Goal: Information Seeking & Learning: Compare options

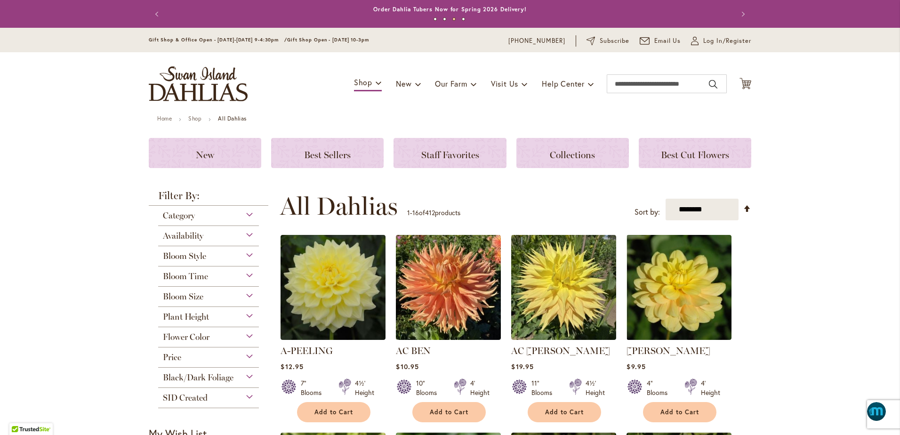
click at [196, 256] on span "Bloom Style" at bounding box center [184, 256] width 43 height 10
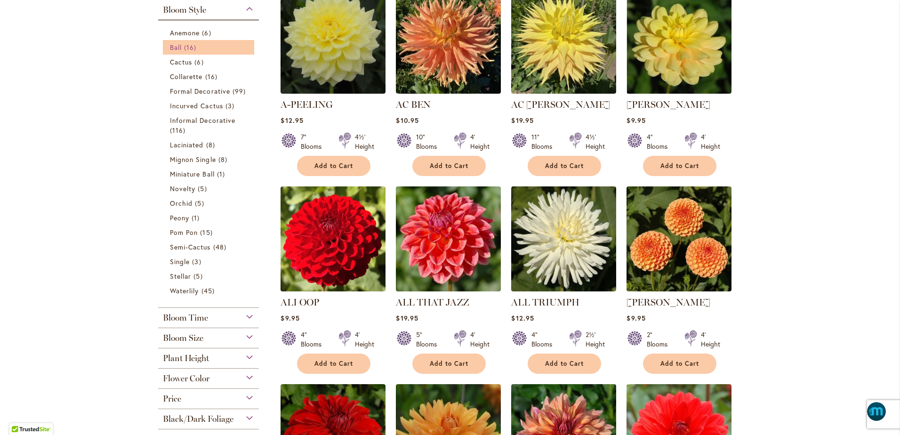
click at [170, 52] on span "Ball" at bounding box center [176, 47] width 12 height 9
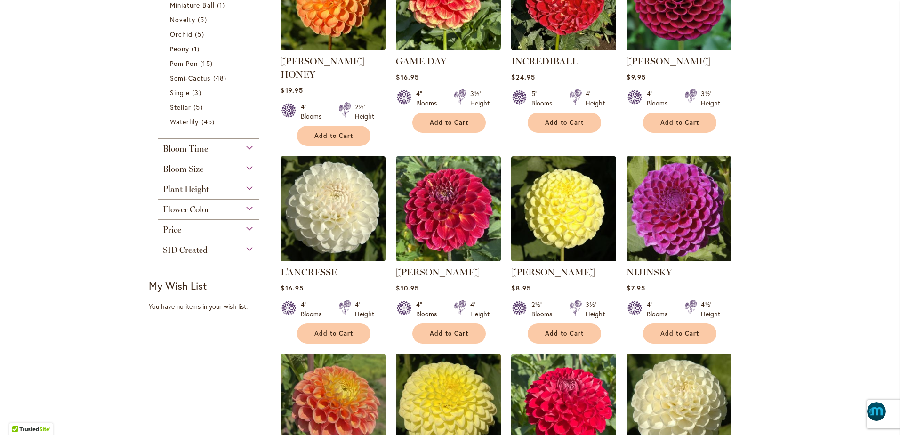
scroll to position [470, 0]
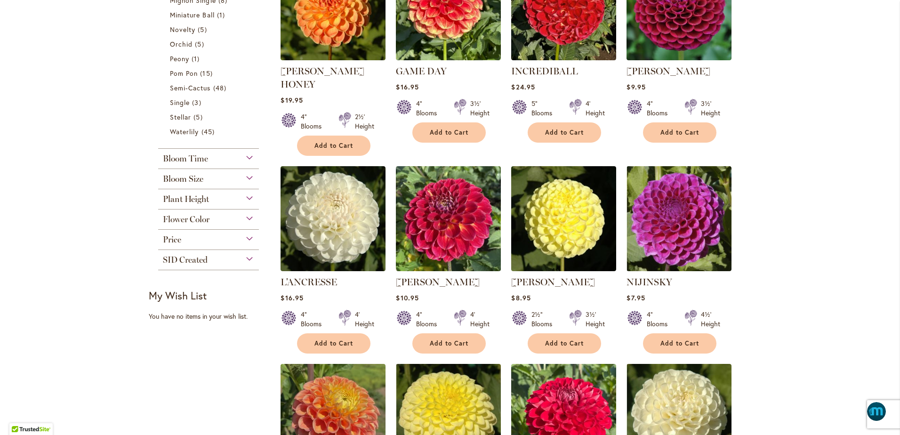
click at [246, 200] on div "Plant Height" at bounding box center [208, 196] width 101 height 15
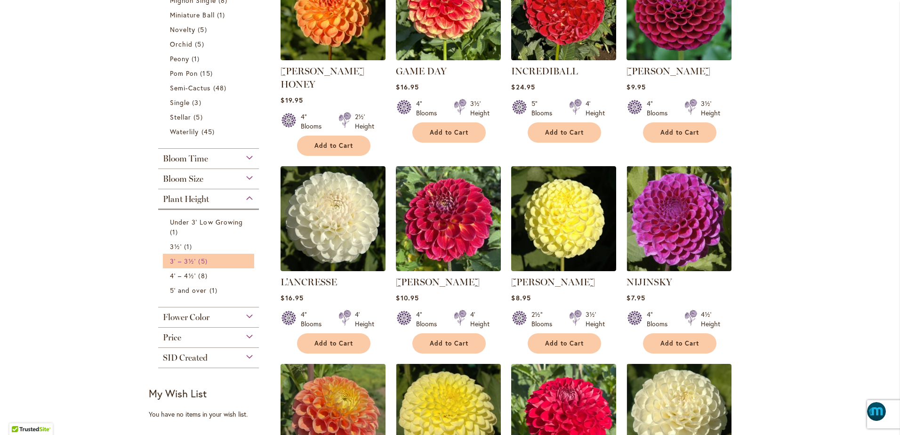
click at [185, 262] on span "3' – 3½'" at bounding box center [183, 260] width 26 height 9
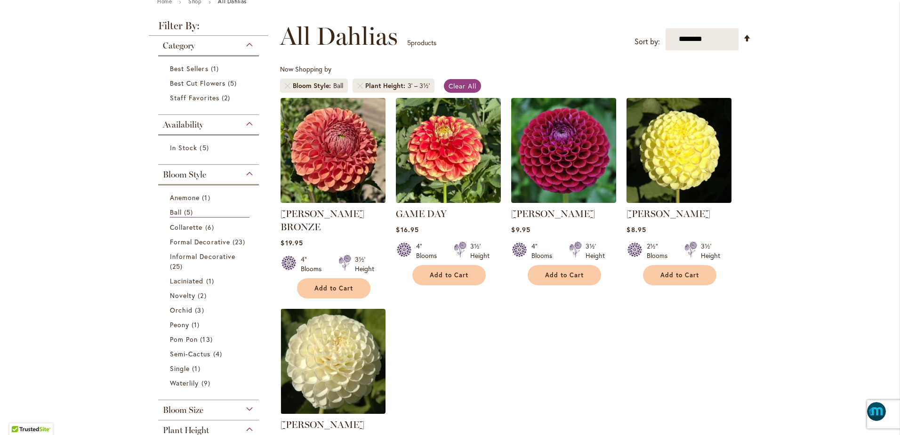
scroll to position [129, 0]
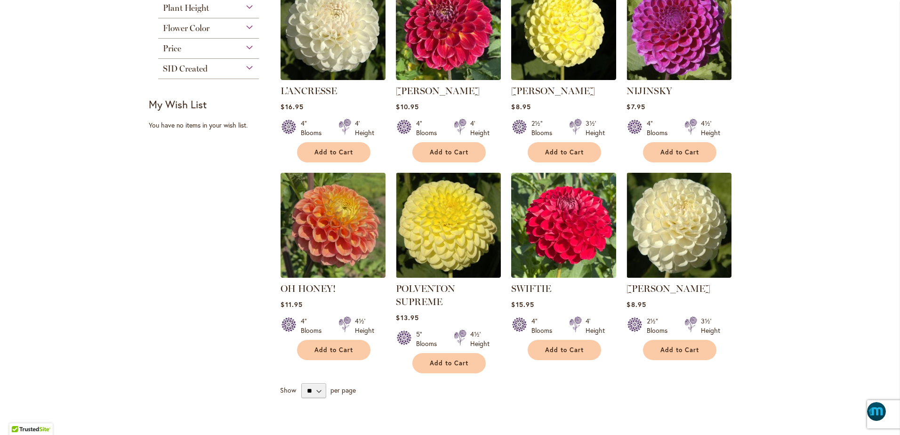
scroll to position [670, 0]
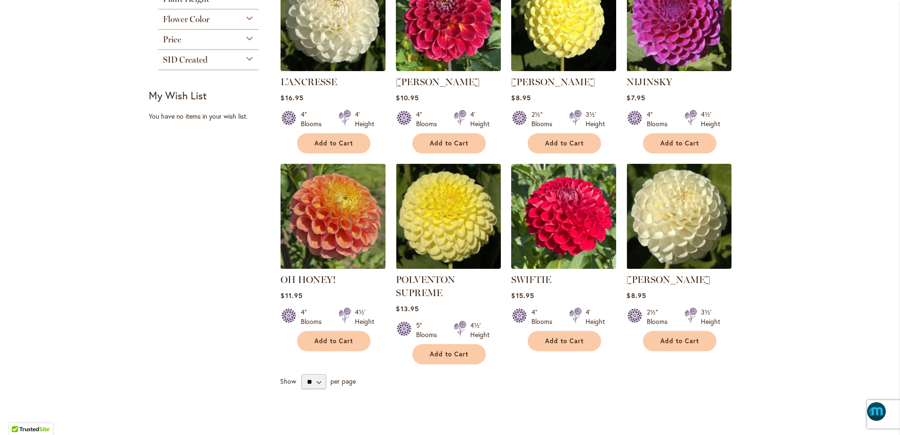
click at [326, 202] on img at bounding box center [333, 216] width 110 height 110
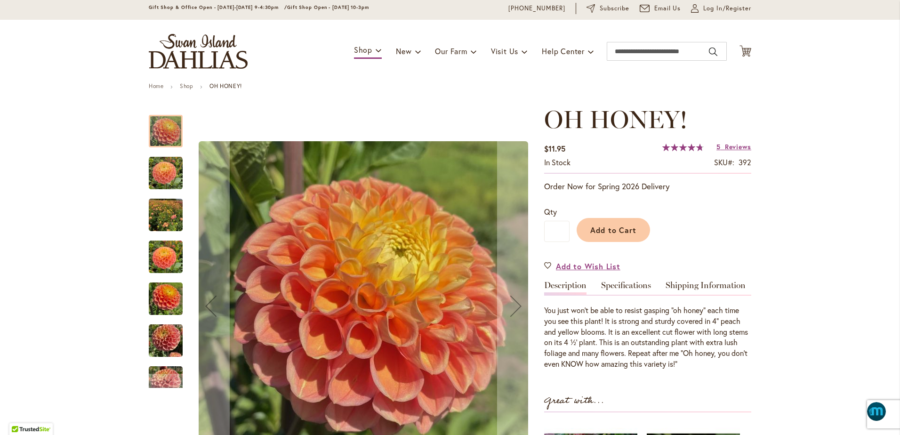
scroll to position [35, 0]
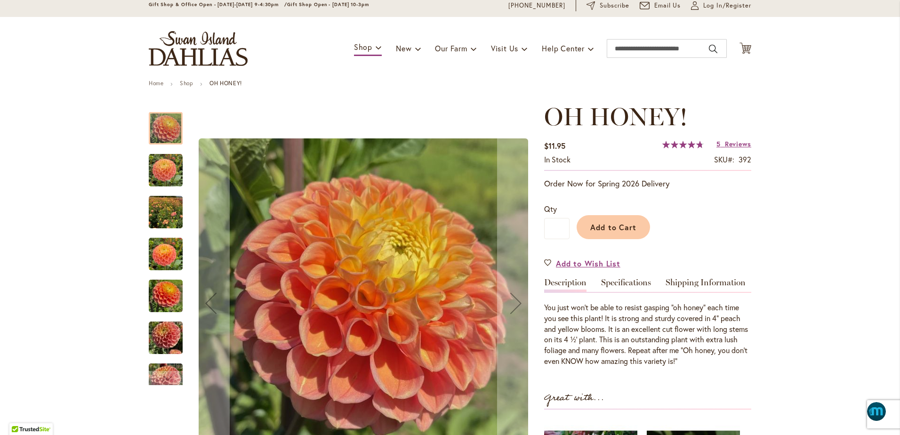
click at [157, 209] on img "Oh Honey!" at bounding box center [166, 212] width 34 height 45
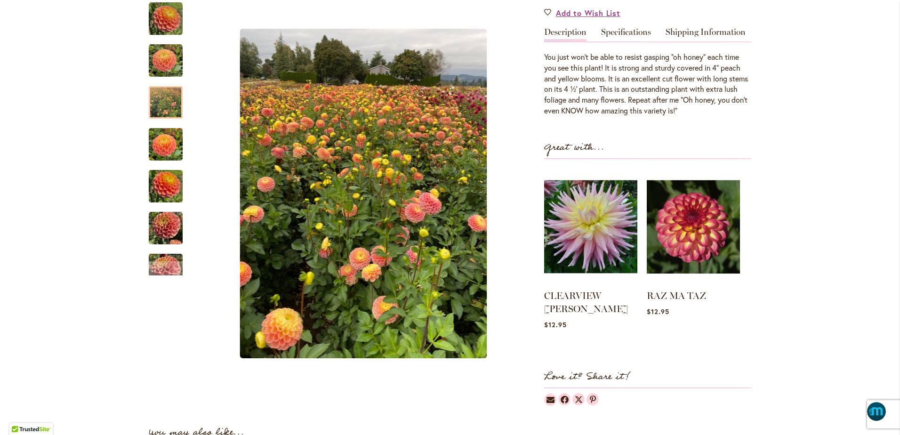
scroll to position [176, 0]
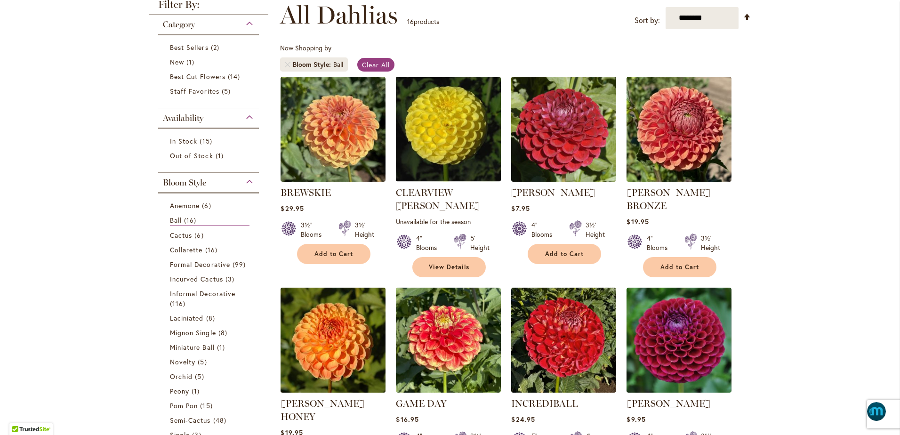
scroll to position [141, 0]
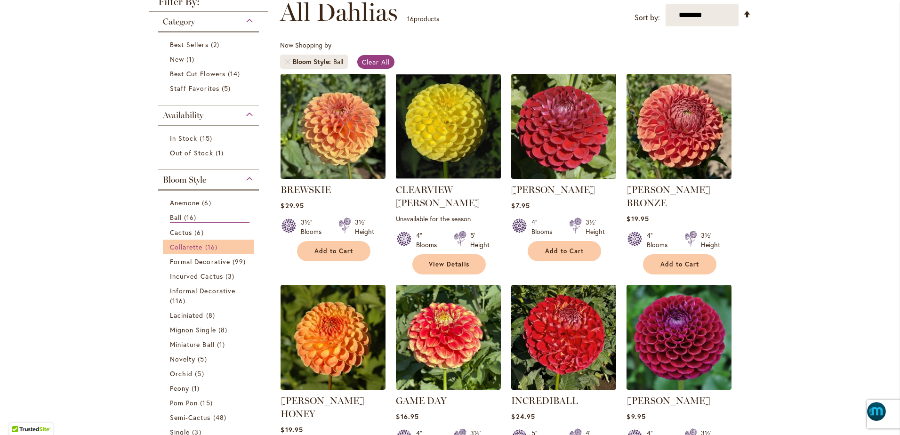
click at [183, 248] on span "Collarette" at bounding box center [186, 246] width 33 height 9
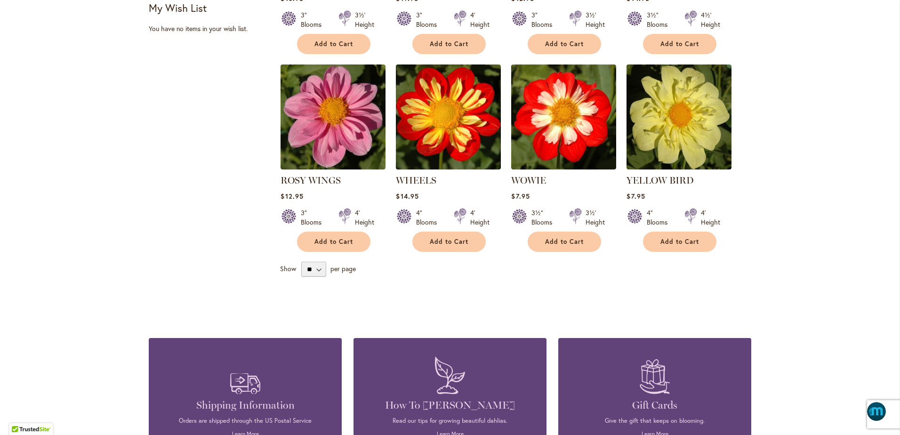
scroll to position [741, 0]
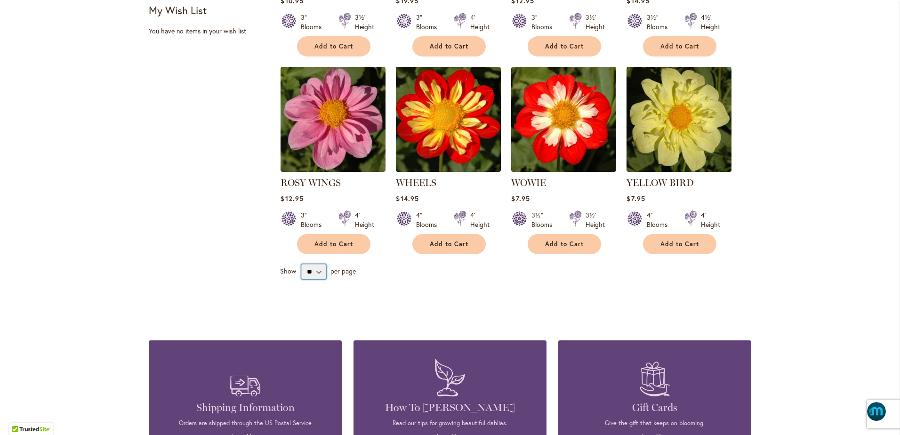
click at [312, 271] on select "** ** ** **" at bounding box center [313, 271] width 25 height 15
select select "**"
click at [301, 264] on select "** ** ** **" at bounding box center [313, 271] width 25 height 15
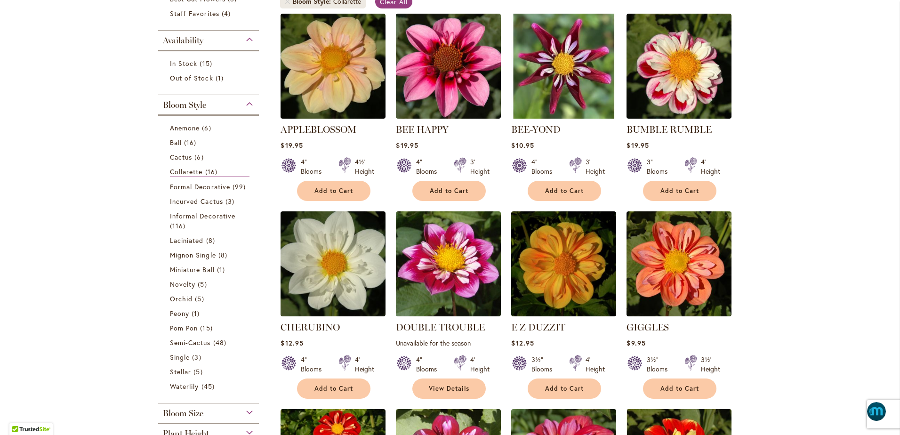
scroll to position [165, 0]
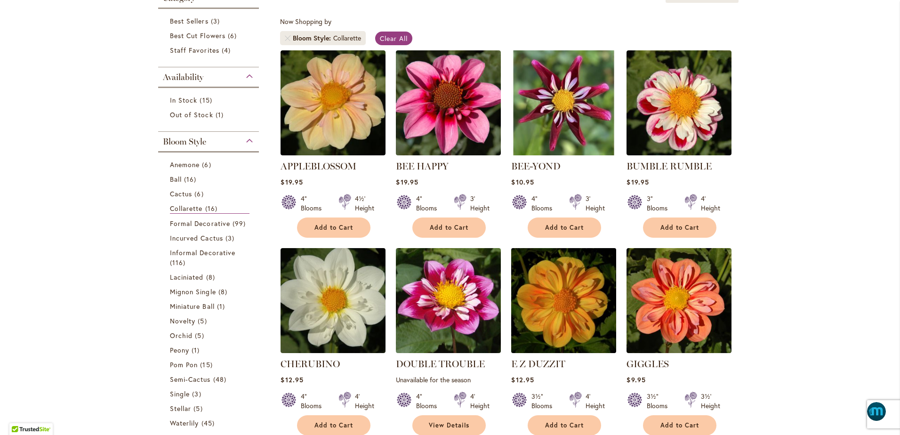
click at [573, 316] on img at bounding box center [564, 300] width 110 height 110
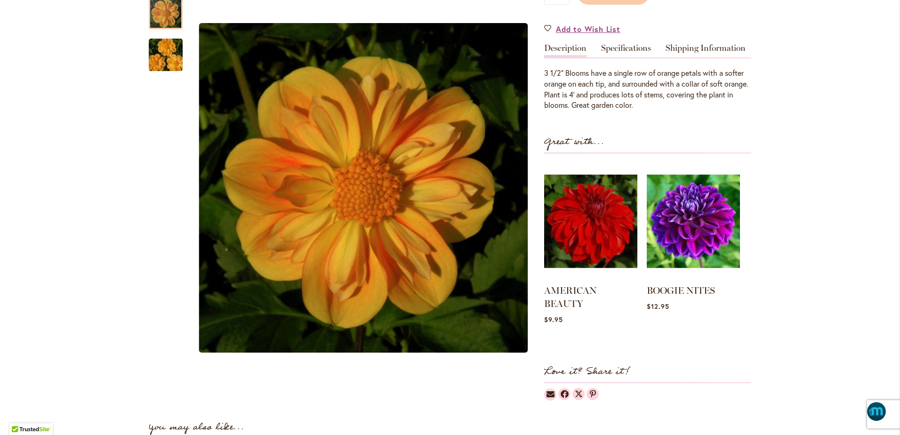
scroll to position [223, 0]
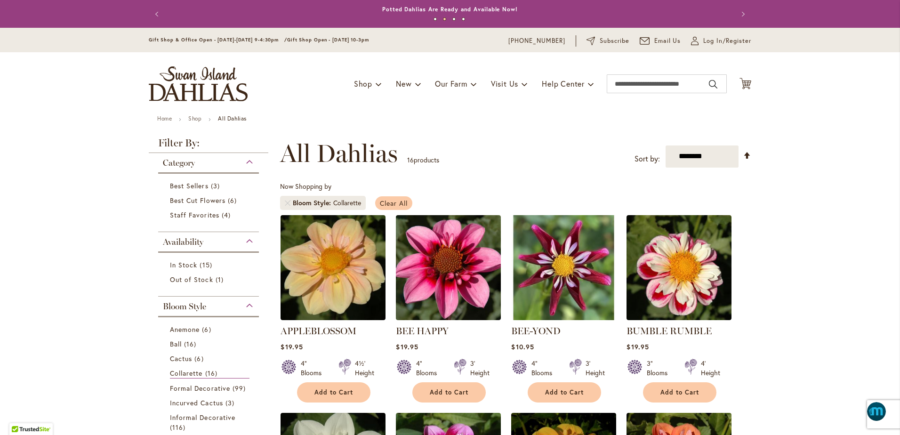
click at [386, 201] on span "Clear All" at bounding box center [394, 203] width 28 height 9
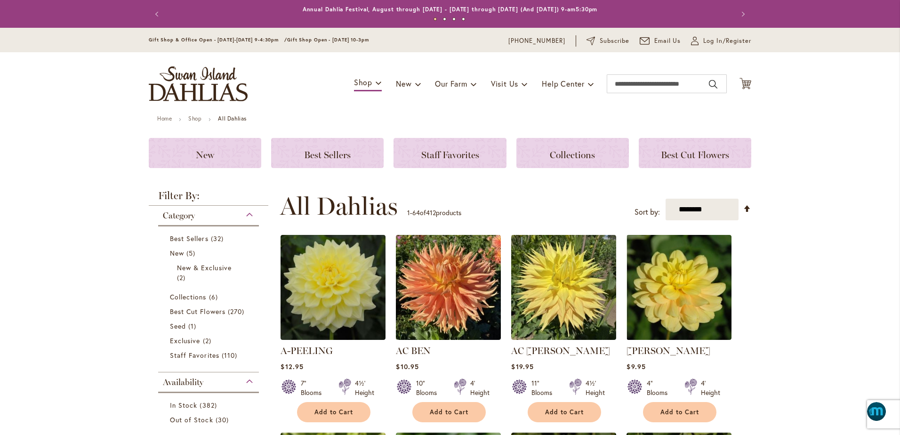
scroll to position [199, 0]
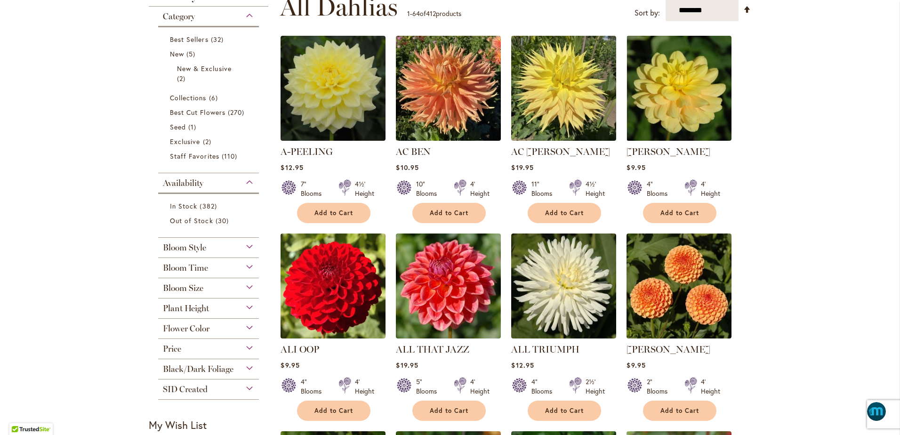
click at [205, 366] on span "Black/Dark Foliage" at bounding box center [198, 369] width 71 height 10
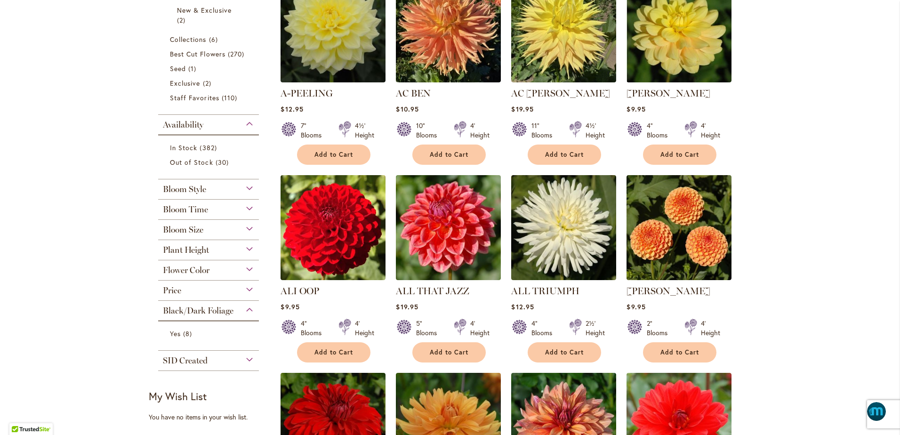
scroll to position [259, 0]
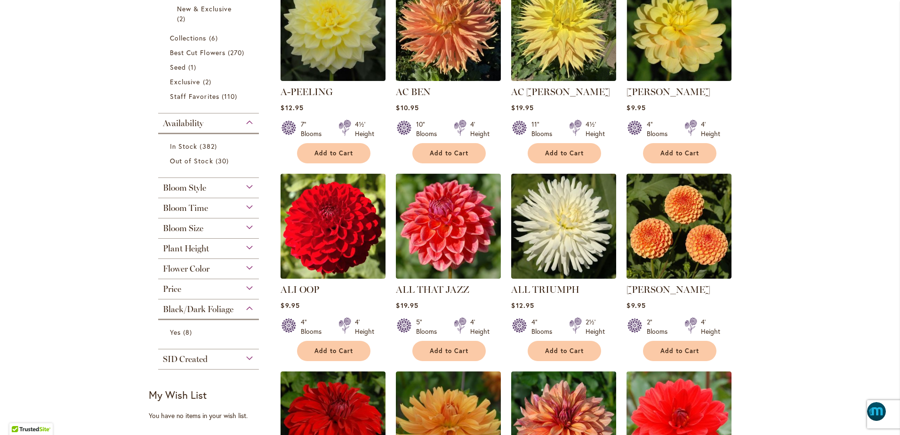
click at [198, 310] on span "Black/Dark Foliage" at bounding box center [198, 309] width 71 height 10
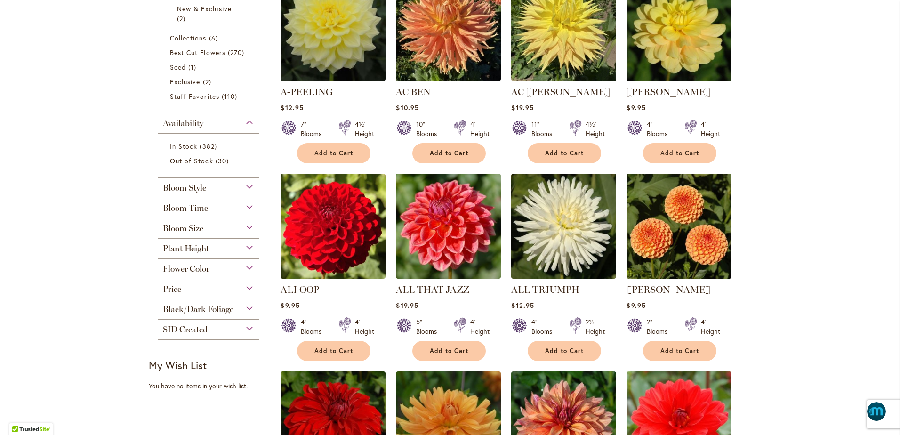
click at [215, 306] on span "Black/Dark Foliage" at bounding box center [198, 309] width 71 height 10
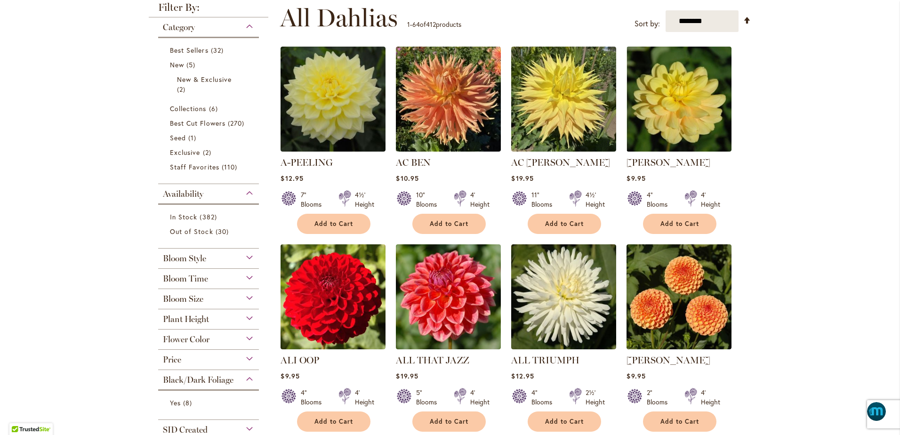
scroll to position [176, 0]
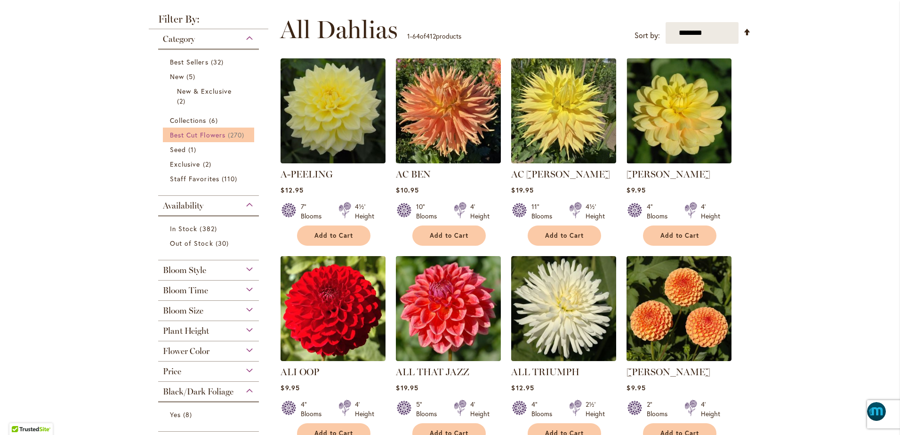
click at [209, 135] on span "Best Cut Flowers" at bounding box center [198, 134] width 56 height 9
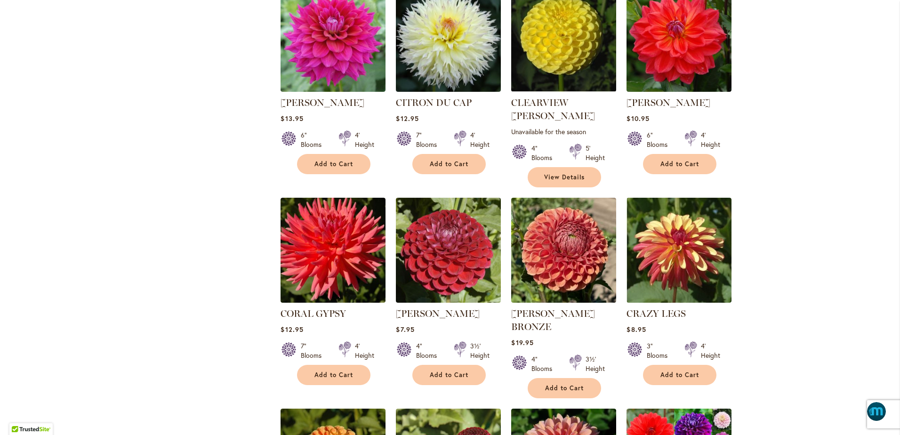
scroll to position [2675, 0]
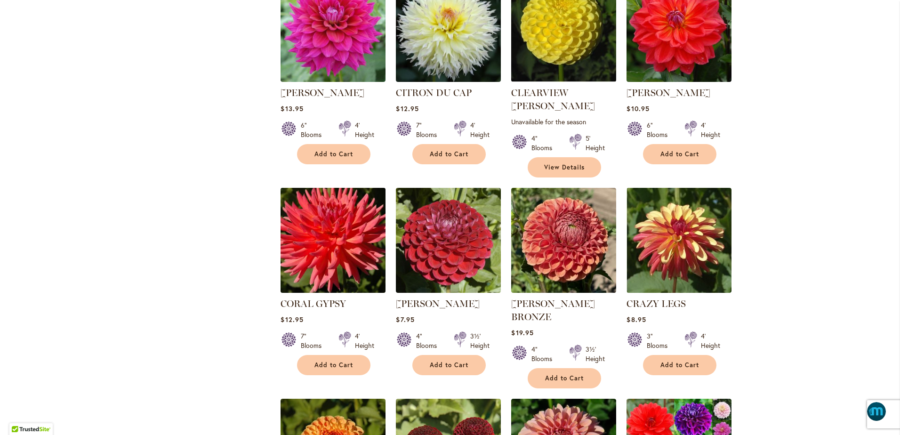
click at [307, 185] on img at bounding box center [333, 240] width 110 height 110
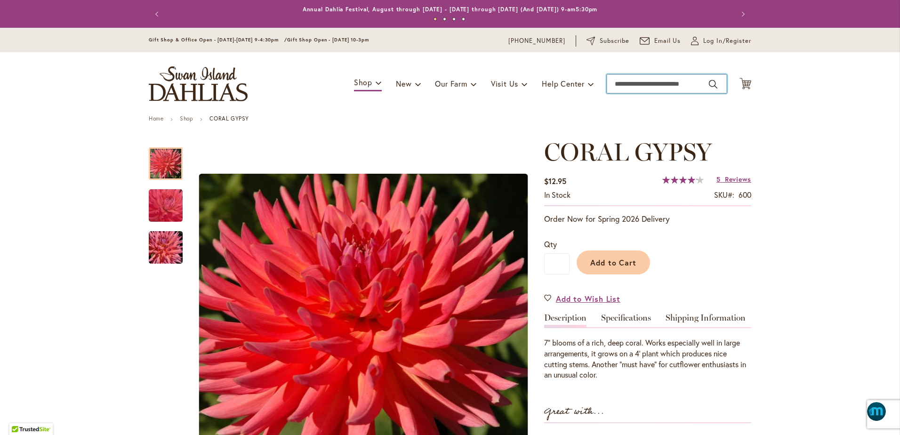
drag, startPoint x: 609, startPoint y: 82, endPoint x: 825, endPoint y: 101, distance: 216.8
click at [825, 101] on header "Skip to Content Gift Shop & Office Open - Monday-Friday 9-4:30pm / Gift Shop Op…" at bounding box center [450, 72] width 900 height 88
click at [733, 180] on span "Reviews" at bounding box center [738, 179] width 26 height 9
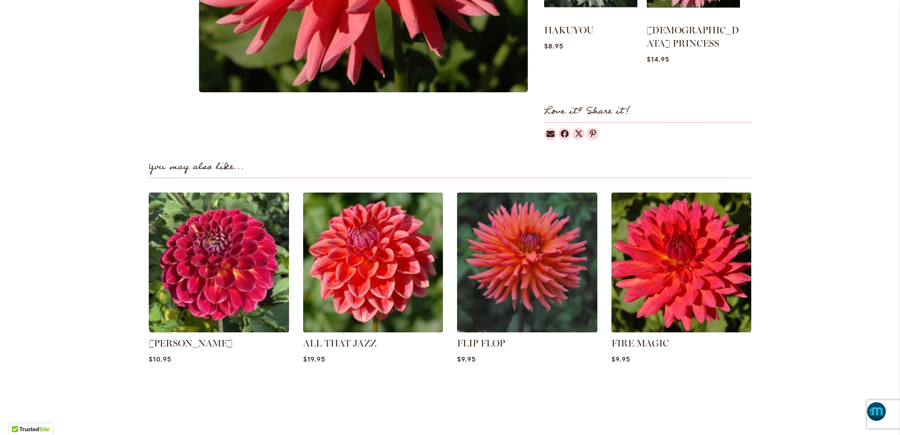
scroll to position [529, 0]
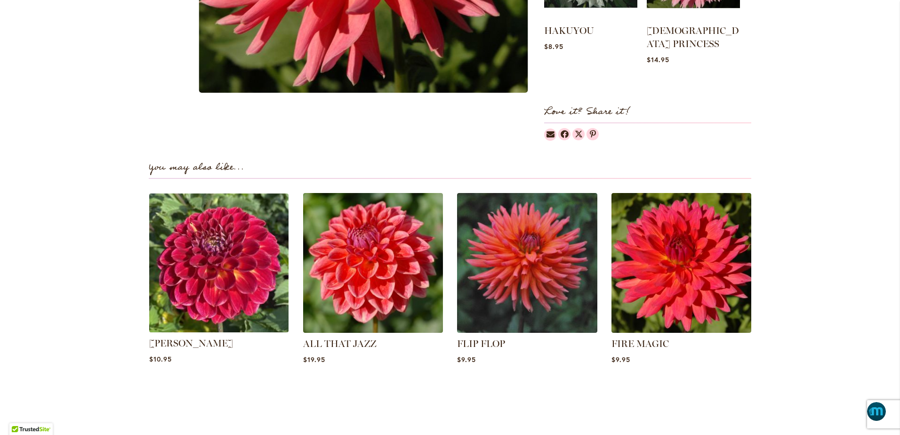
click at [196, 255] on img at bounding box center [219, 263] width 146 height 146
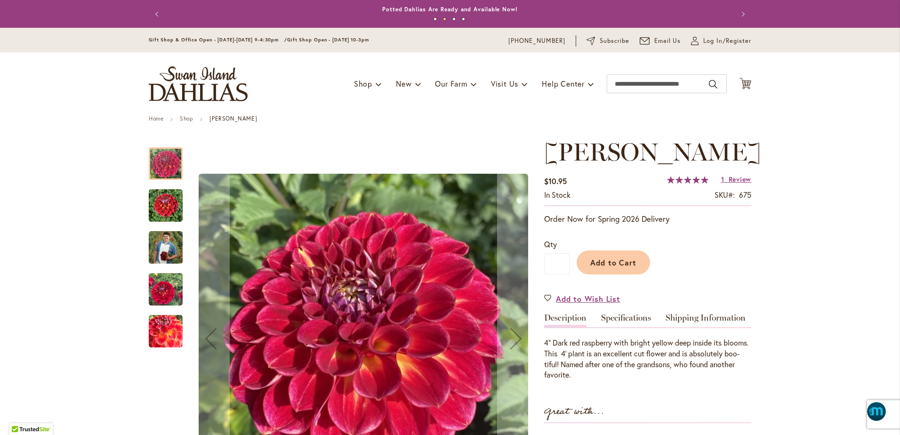
click at [174, 250] on img "Matty Boo" at bounding box center [166, 247] width 34 height 42
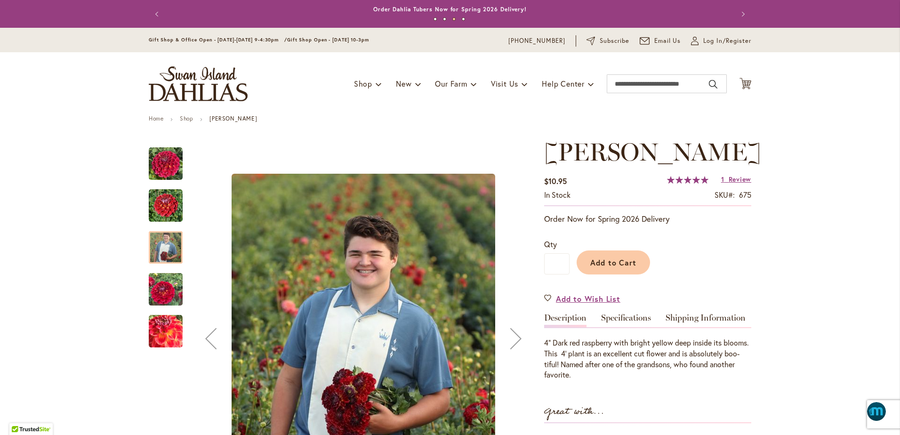
click at [155, 205] on img "Matty Boo" at bounding box center [166, 206] width 34 height 34
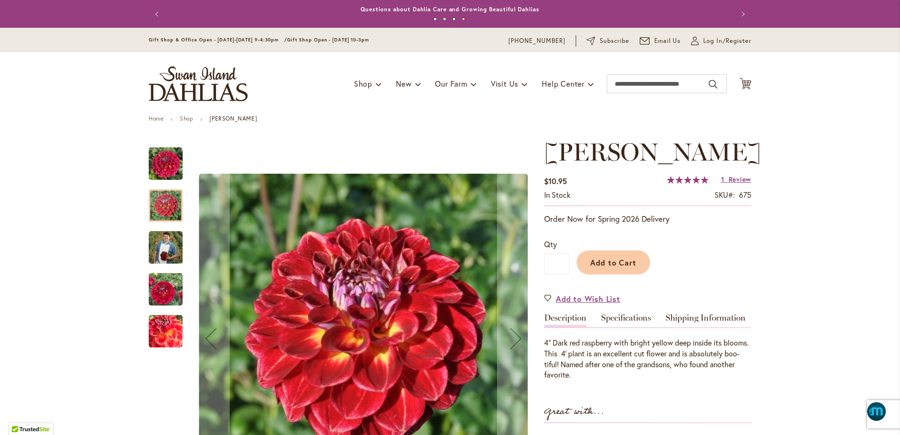
click at [155, 171] on img "Matty Boo" at bounding box center [166, 164] width 34 height 34
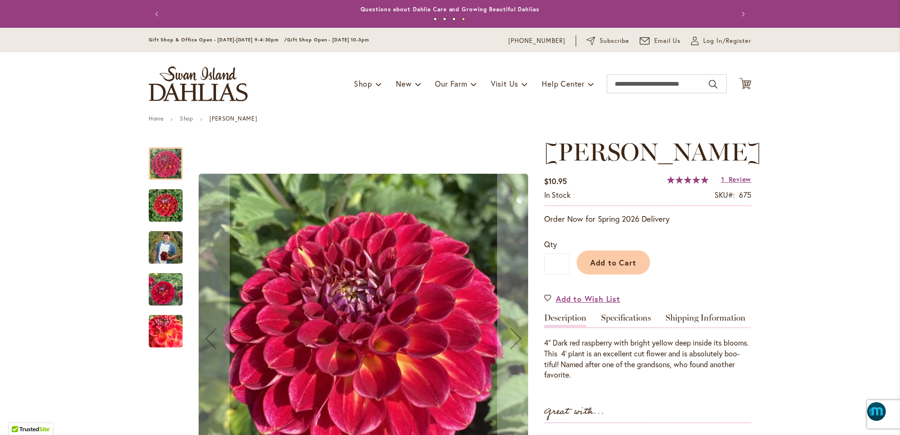
click at [161, 331] on img "Matty Boo" at bounding box center [166, 331] width 34 height 34
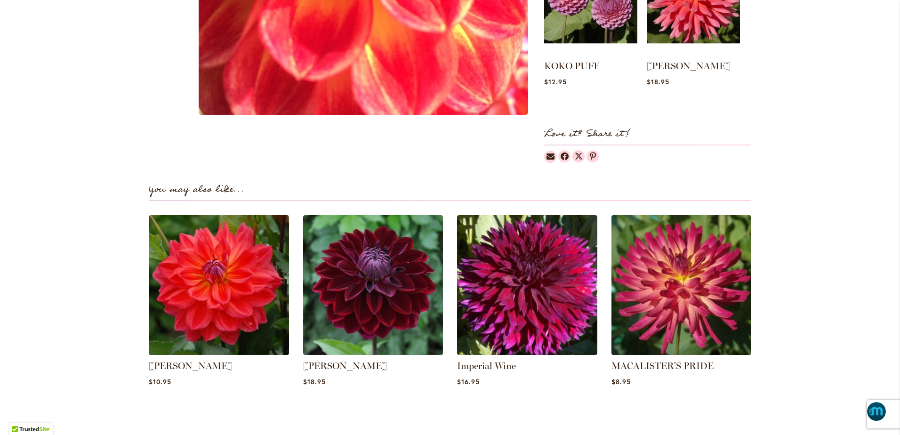
scroll to position [506, 0]
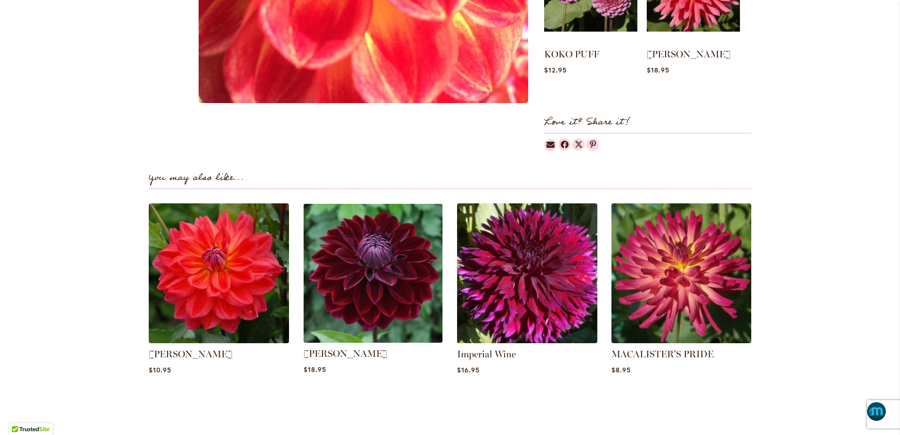
click at [379, 272] on img at bounding box center [373, 273] width 146 height 146
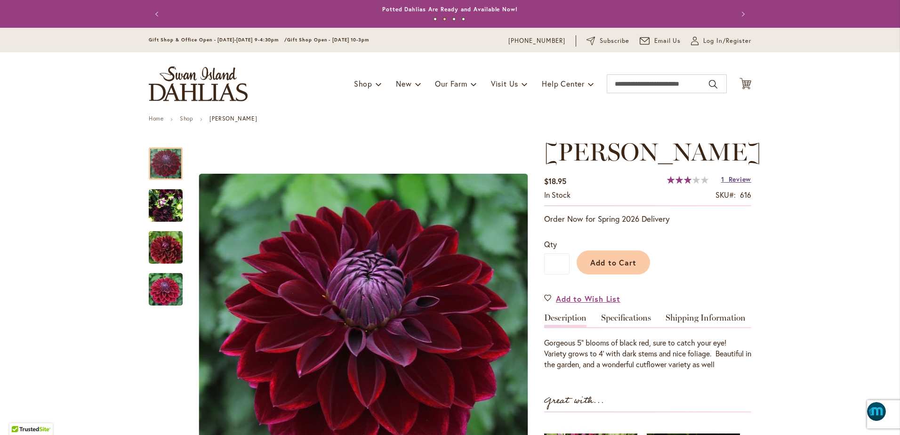
click at [733, 179] on span "Review" at bounding box center [739, 179] width 23 height 9
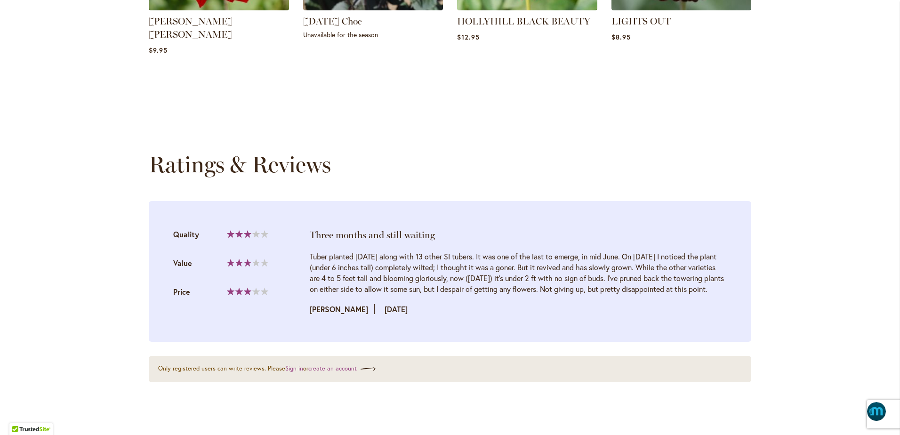
scroll to position [942, 0]
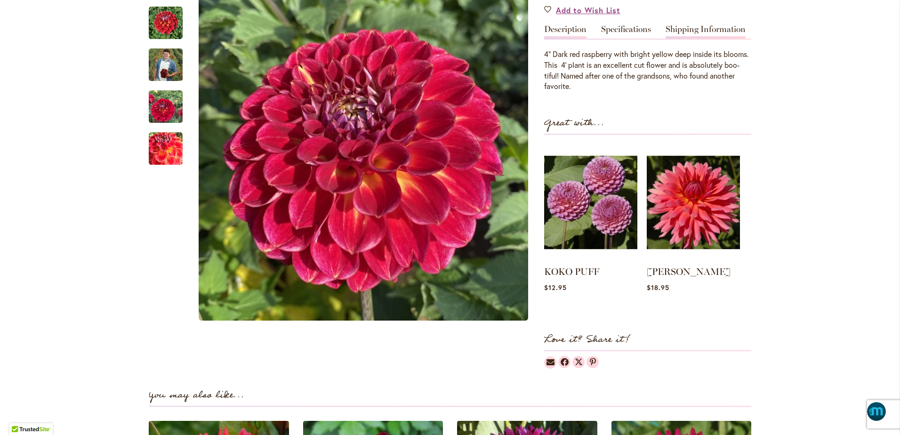
scroll to position [282, 0]
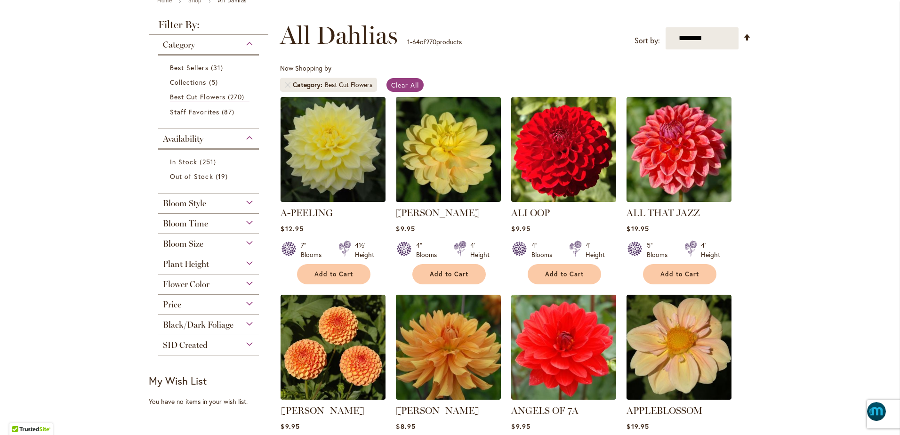
scroll to position [129, 0]
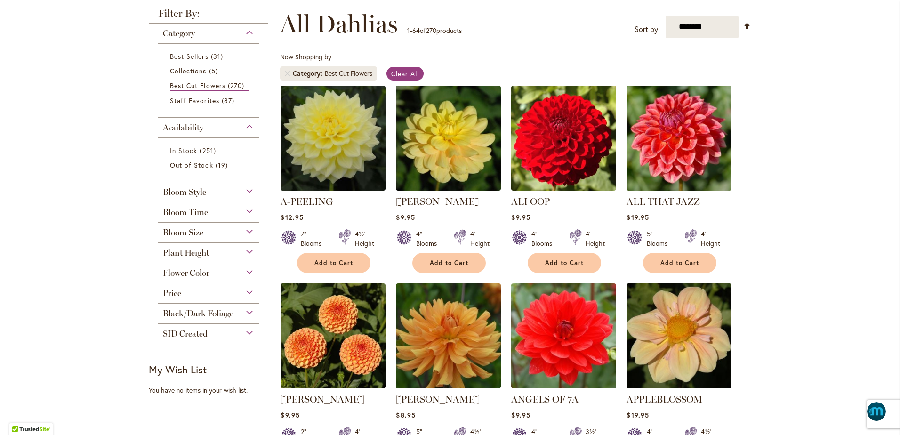
click at [187, 209] on span "Bloom Time" at bounding box center [185, 212] width 45 height 10
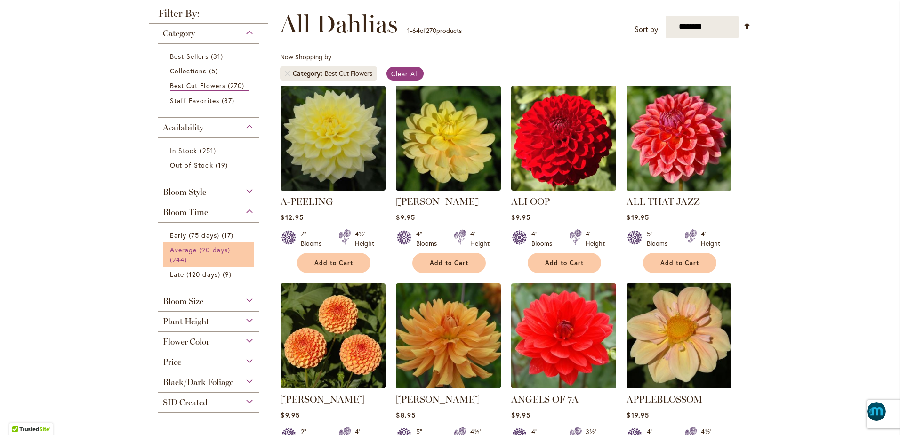
click at [199, 248] on span "Average (90 days)" at bounding box center [200, 249] width 60 height 9
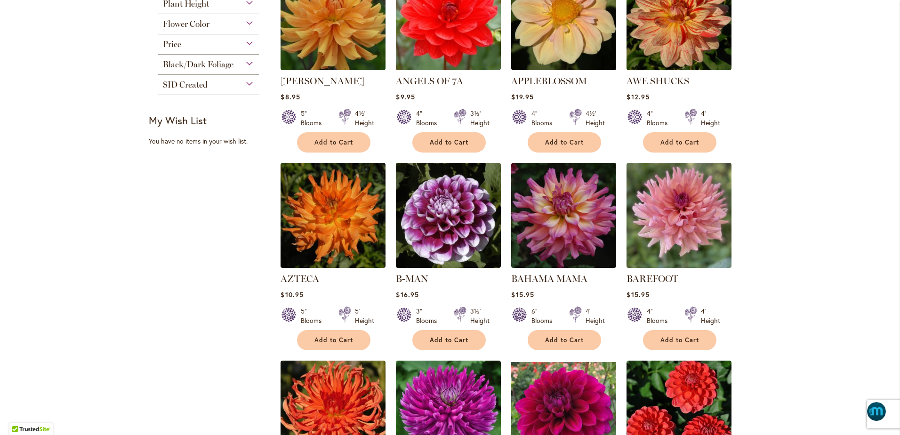
scroll to position [464, 0]
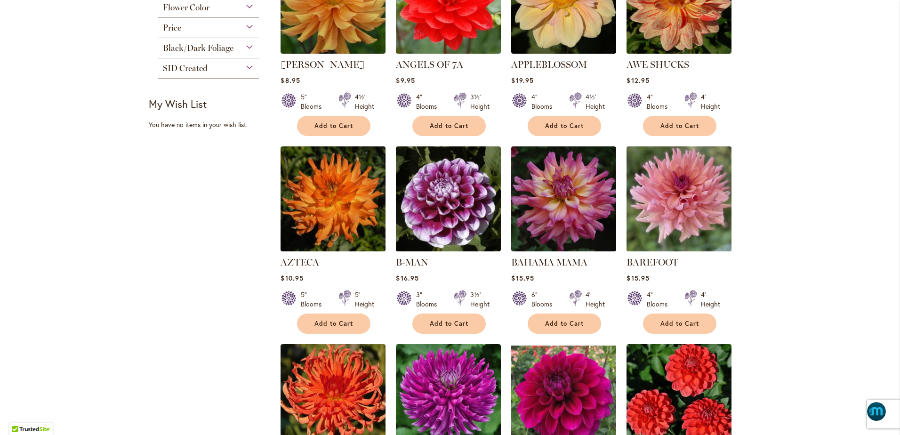
click at [683, 193] on img at bounding box center [679, 198] width 110 height 110
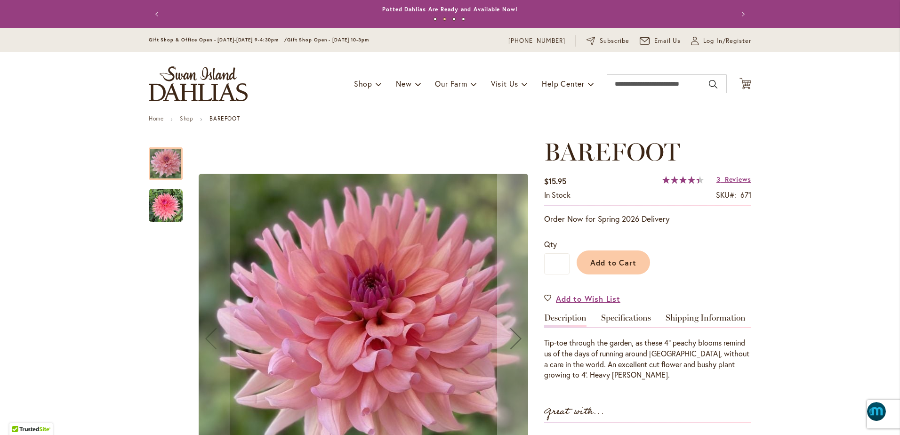
click at [161, 205] on img "BAREFOOT" at bounding box center [166, 206] width 34 height 34
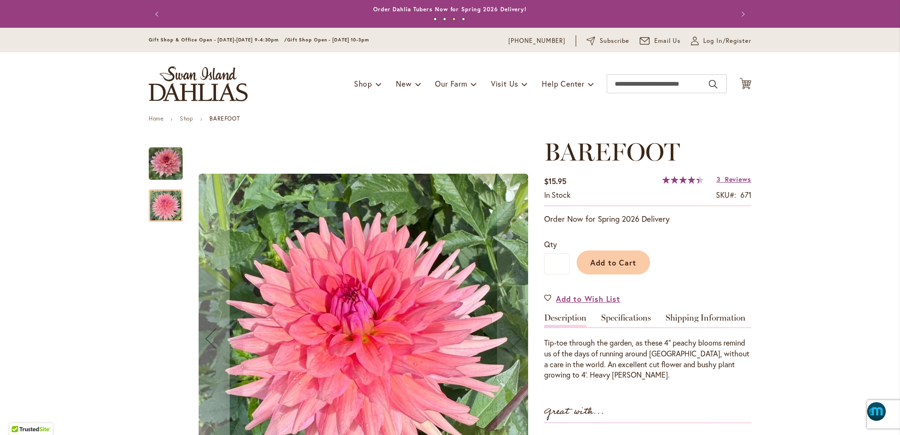
click at [165, 152] on img "BAREFOOT" at bounding box center [166, 164] width 34 height 34
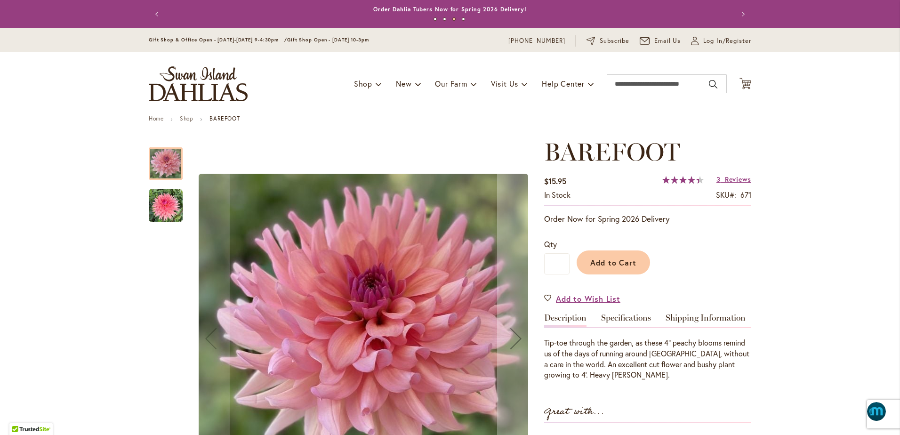
click at [170, 204] on img "BAREFOOT" at bounding box center [166, 206] width 34 height 34
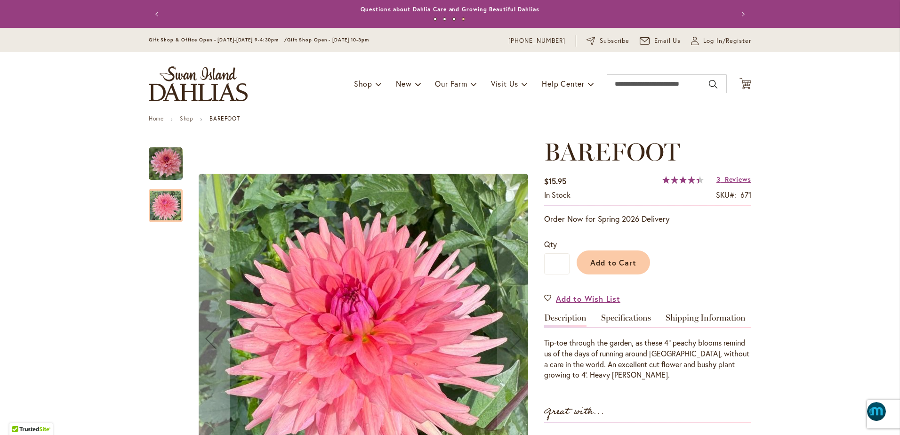
click at [159, 161] on img "BAREFOOT" at bounding box center [166, 164] width 34 height 34
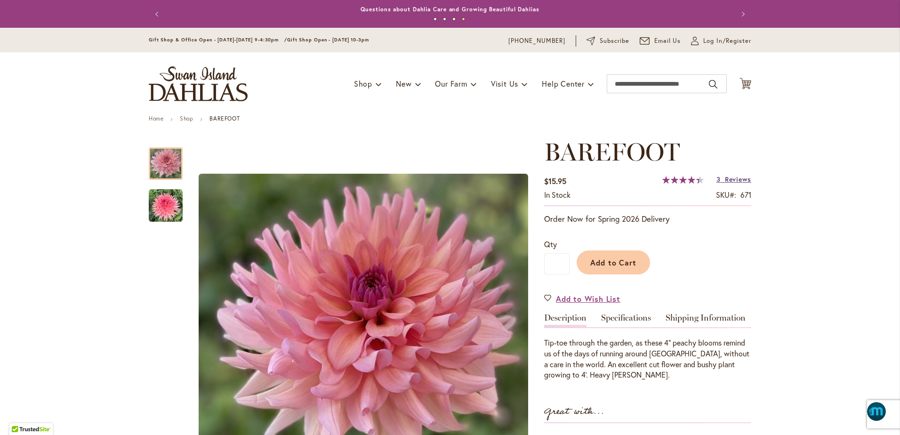
click at [725, 181] on span "Reviews" at bounding box center [738, 179] width 26 height 9
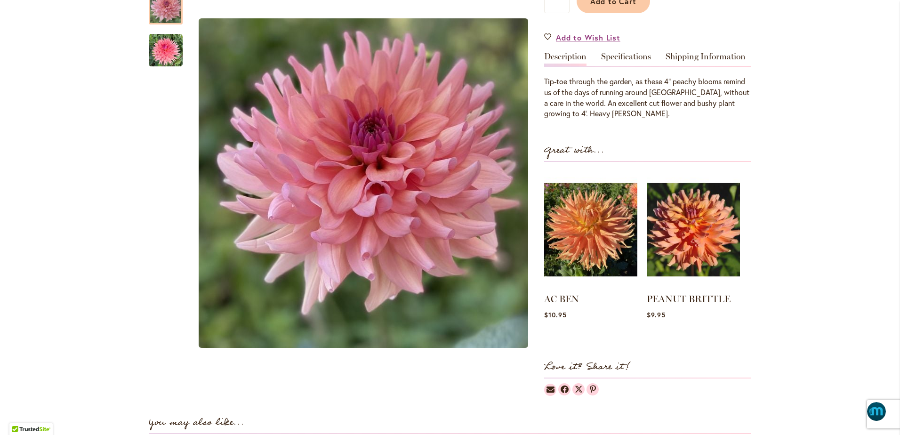
scroll to position [247, 0]
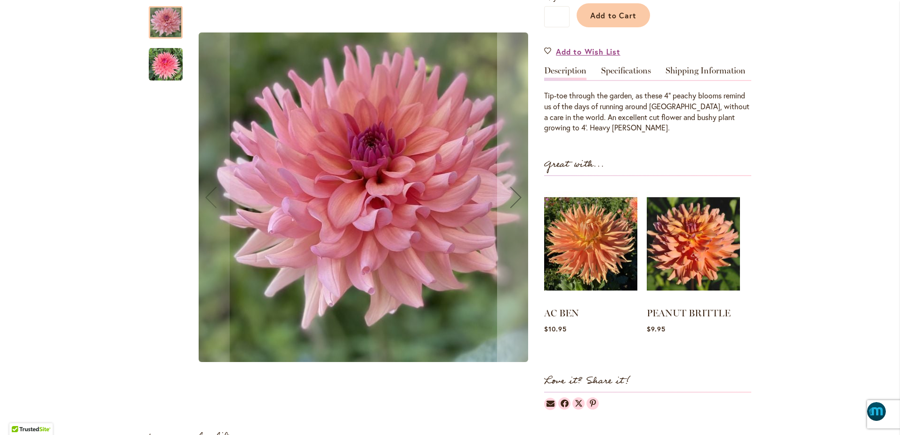
click at [160, 20] on div at bounding box center [166, 22] width 34 height 32
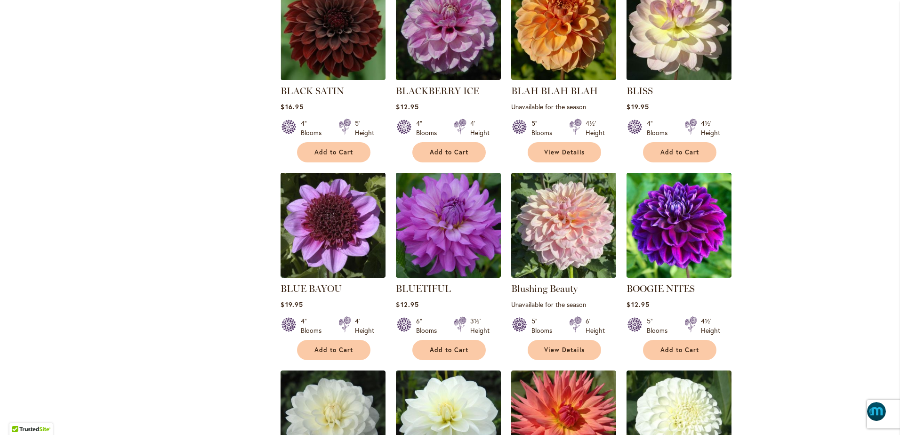
scroll to position [1035, 0]
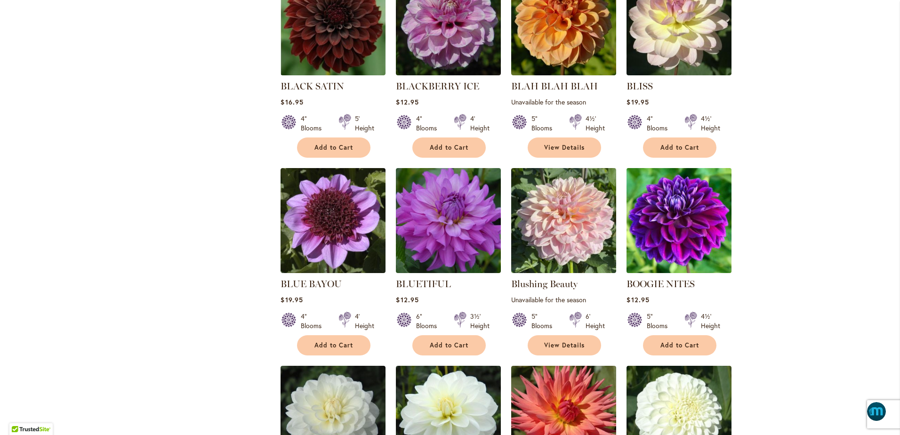
click at [686, 225] on img at bounding box center [679, 220] width 110 height 110
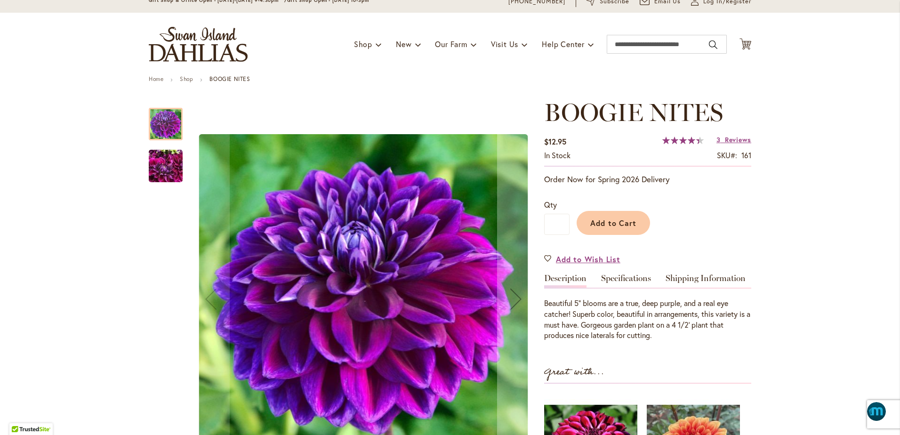
scroll to position [35, 0]
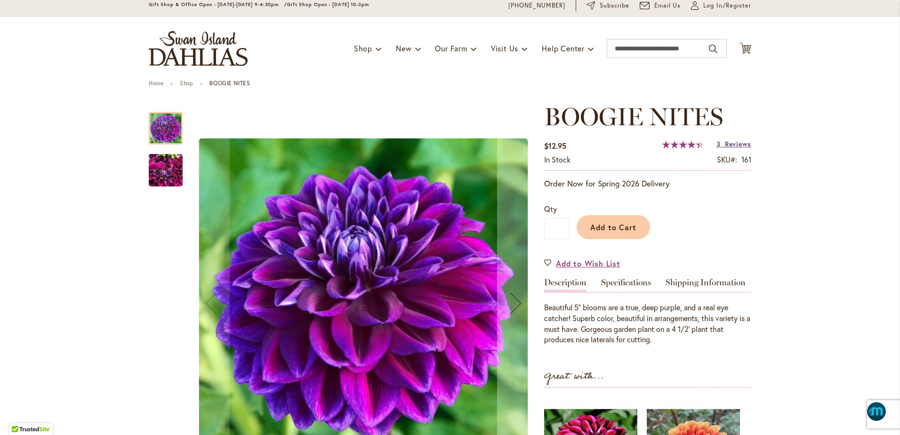
click at [725, 145] on span "Reviews" at bounding box center [738, 143] width 26 height 9
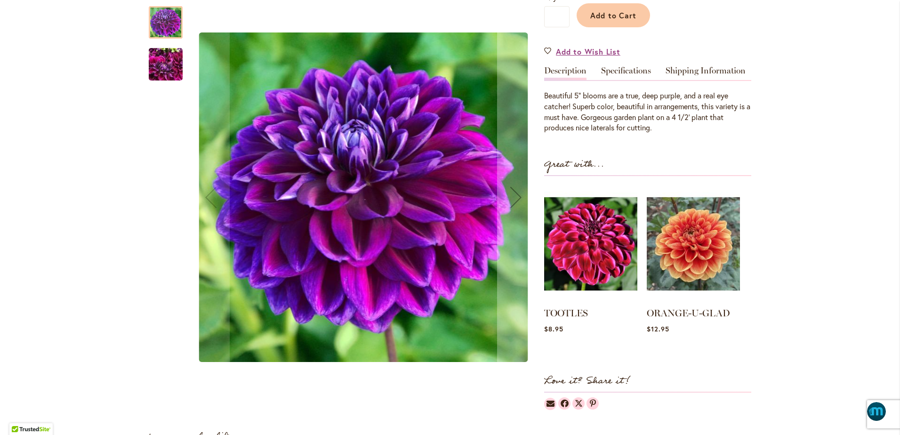
scroll to position [212, 0]
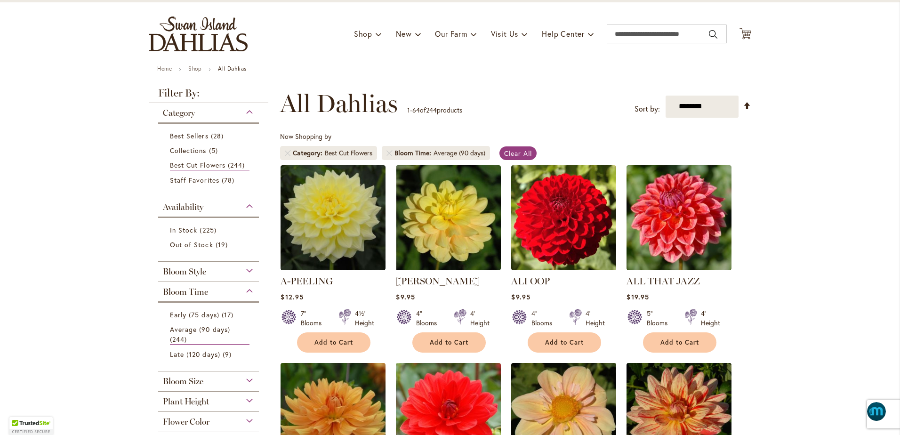
scroll to position [176, 0]
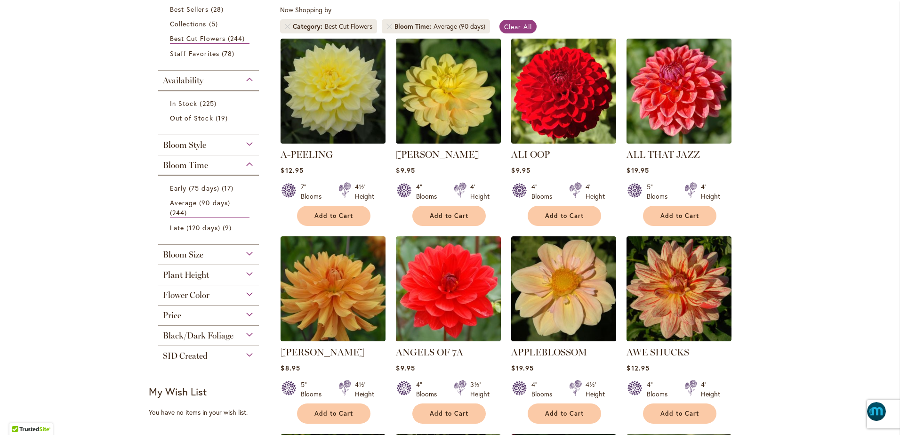
click at [178, 358] on span "SID Created" at bounding box center [185, 355] width 45 height 10
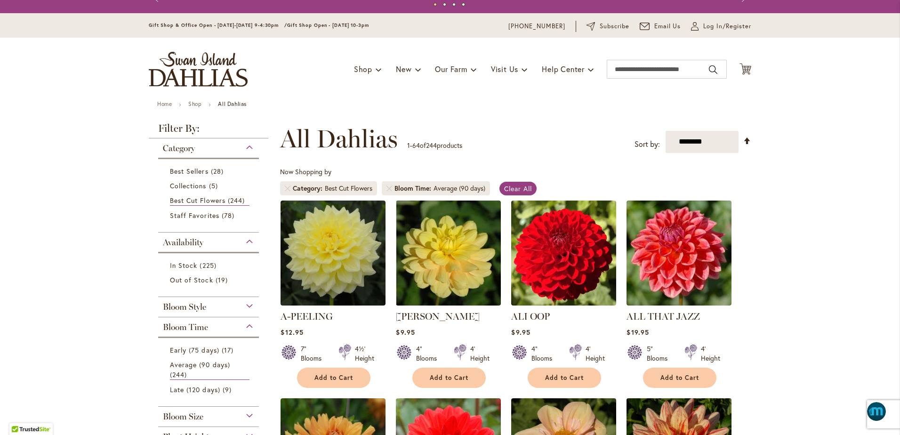
scroll to position [12, 0]
